Goal: Information Seeking & Learning: Compare options

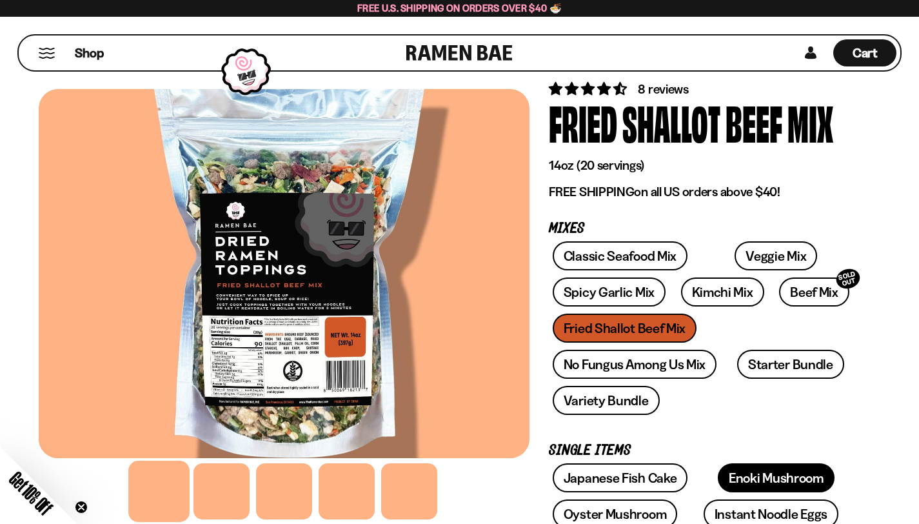
scroll to position [27, 0]
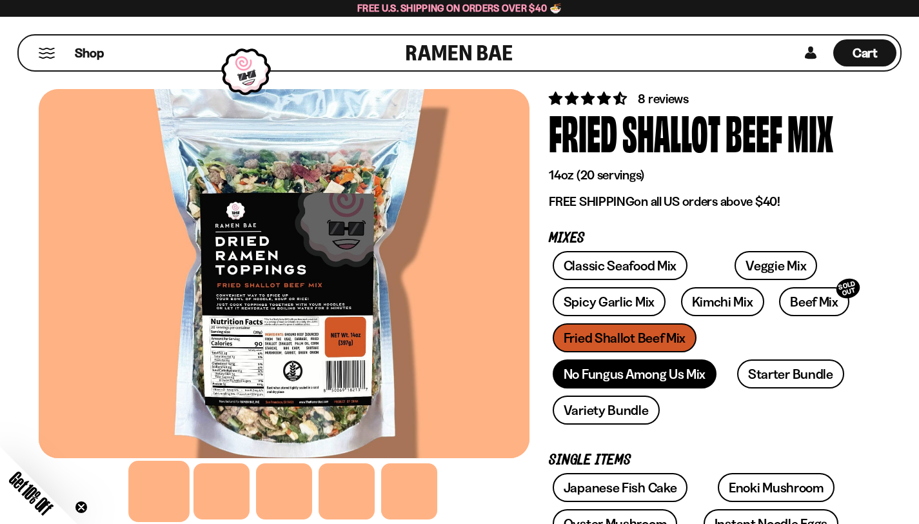
click at [571, 359] on link "No Fungus Among Us Mix" at bounding box center [635, 373] width 164 height 29
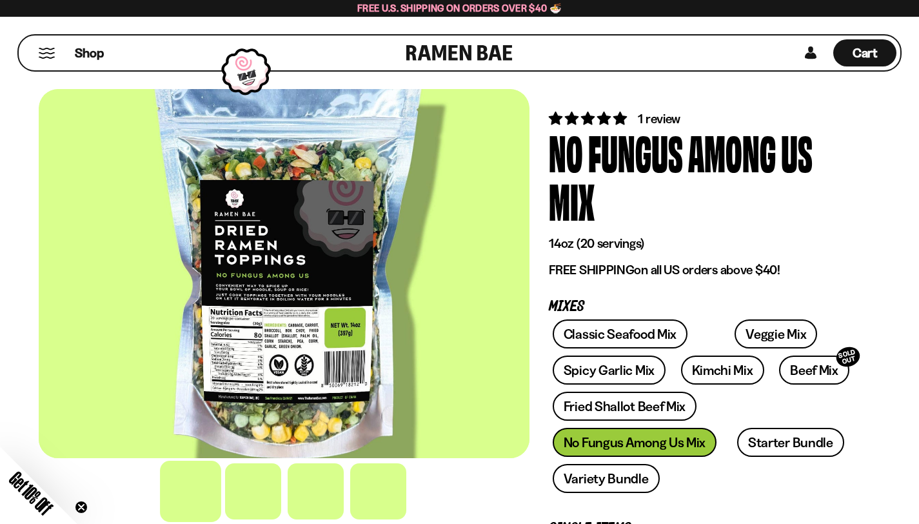
scroll to position [14, 0]
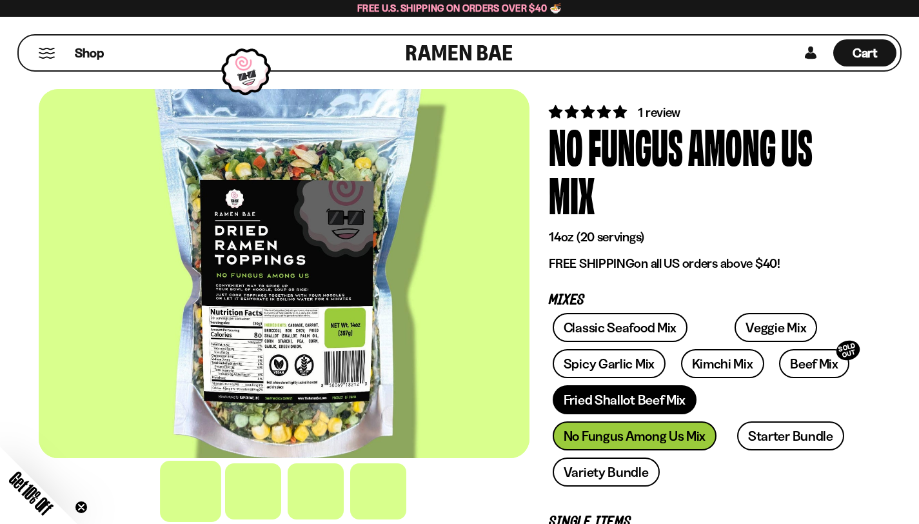
click at [696, 385] on link "Fried Shallot Beef Mix" at bounding box center [625, 399] width 144 height 29
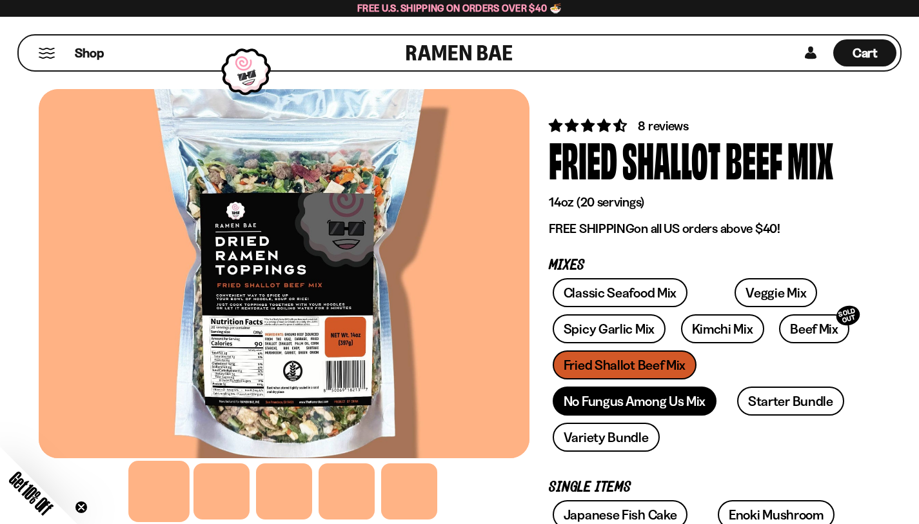
click at [557, 386] on link "No Fungus Among Us Mix" at bounding box center [635, 400] width 164 height 29
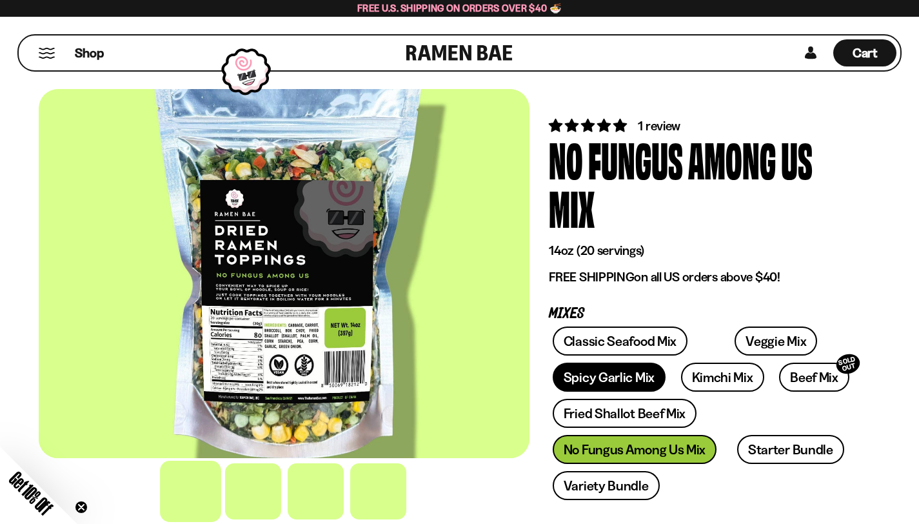
click at [665, 362] on link "Spicy Garlic Mix" at bounding box center [609, 376] width 113 height 29
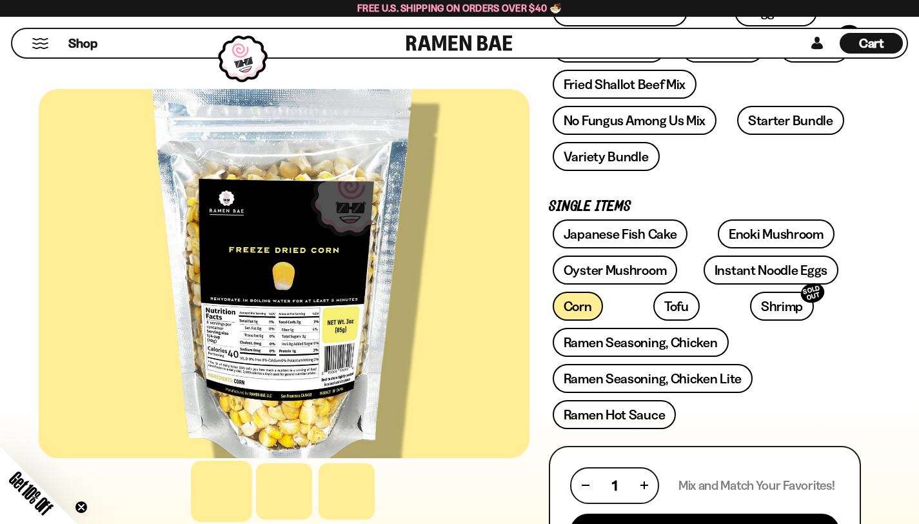
scroll to position [300, 0]
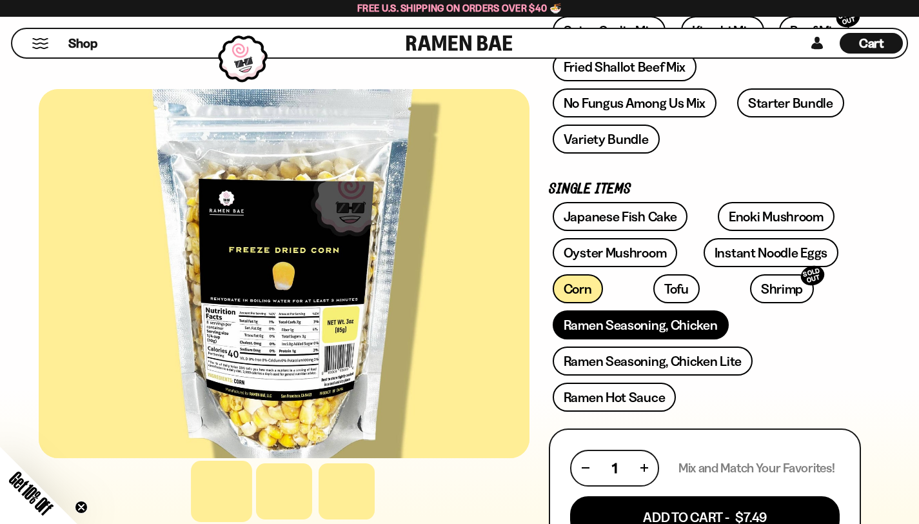
click at [632, 310] on link "Ramen Seasoning, Chicken" at bounding box center [641, 324] width 176 height 29
